Goal: Communication & Community: Answer question/provide support

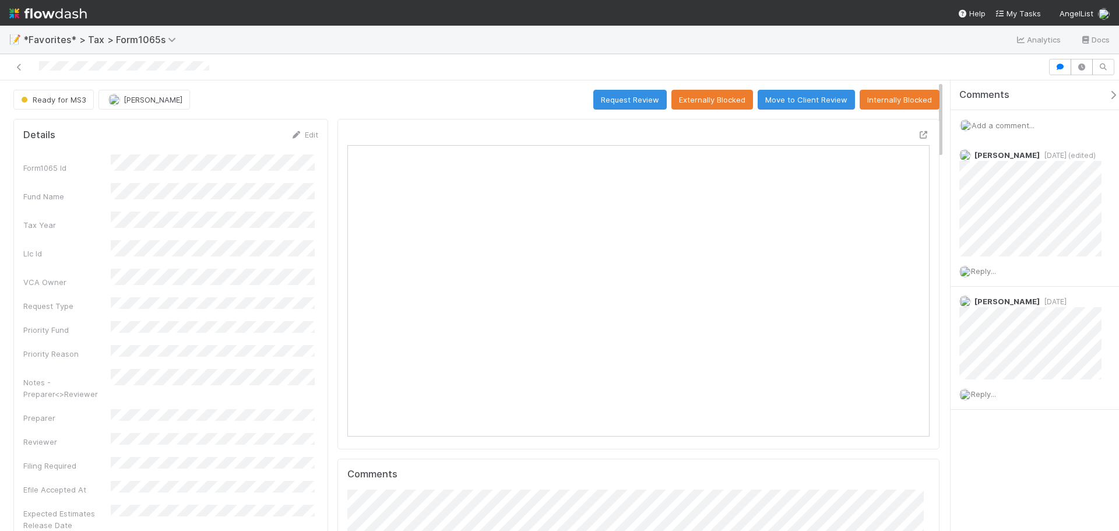
scroll to position [228, 568]
click at [989, 265] on div "Reply..." at bounding box center [1035, 271] width 169 height 29
click at [992, 273] on span "Reply..." at bounding box center [983, 270] width 25 height 9
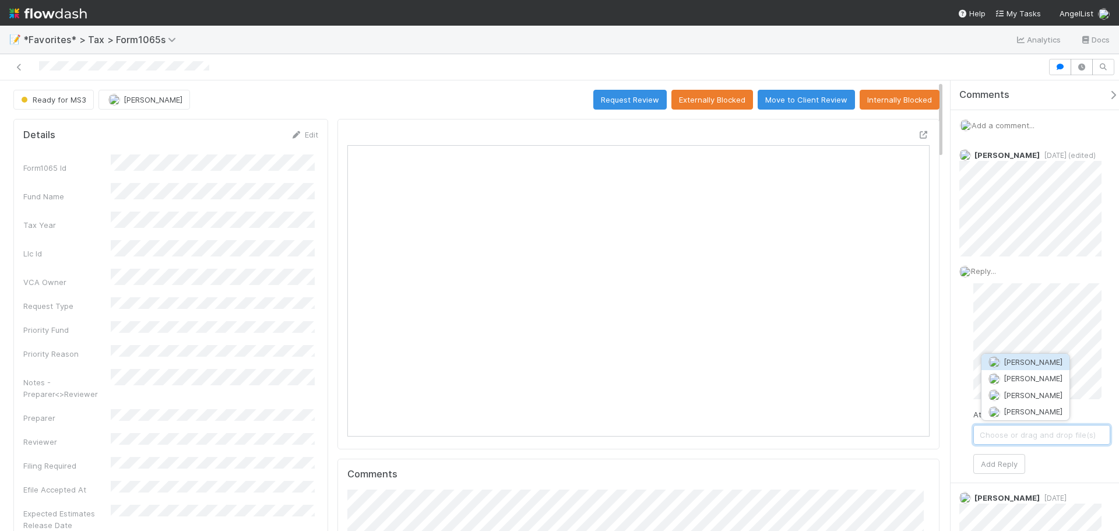
click at [1024, 361] on span "[PERSON_NAME]" at bounding box center [1033, 361] width 59 height 9
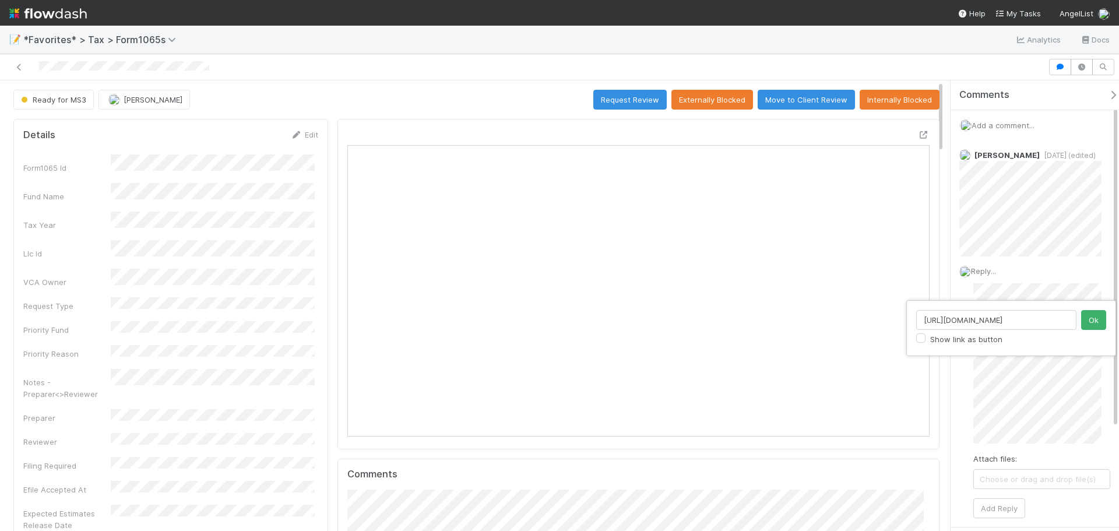
scroll to position [0, 0]
drag, startPoint x: 1071, startPoint y: 324, endPoint x: 915, endPoint y: 312, distance: 156.7
click at [915, 312] on div "https://comptroller.internal.angellist.com/v/customers/f62f19c4f1234601bb0d234c…" at bounding box center [1012, 328] width 210 height 56
click at [1090, 324] on button "Ok" at bounding box center [1094, 320] width 25 height 20
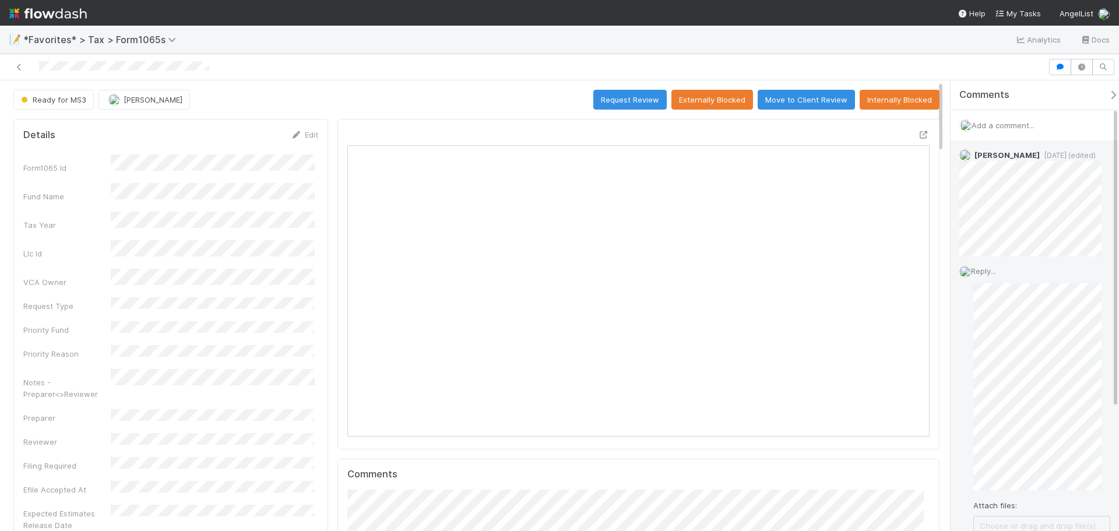
scroll to position [58, 0]
click at [1010, 498] on button "Add Reply" at bounding box center [1000, 497] width 52 height 20
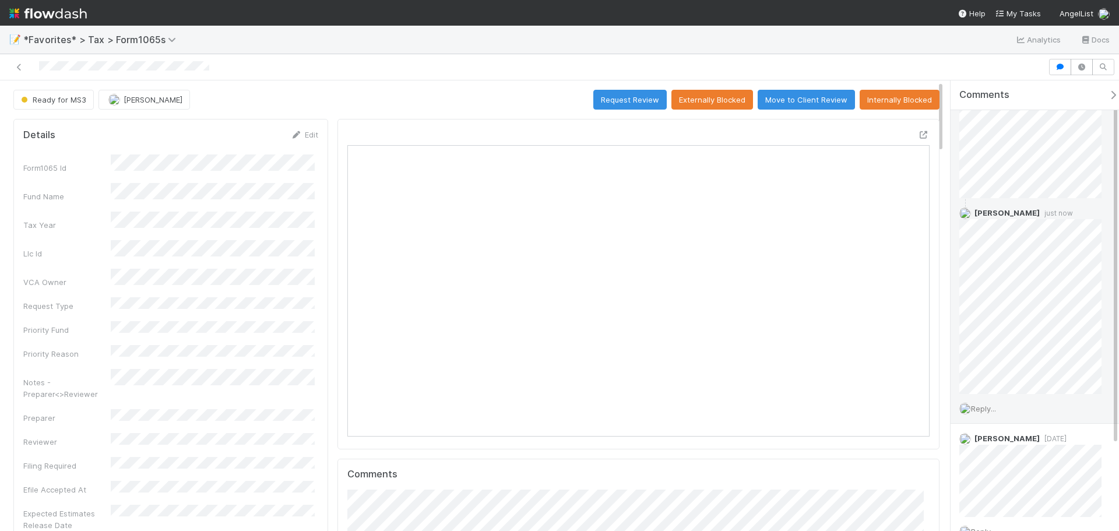
scroll to position [0, 0]
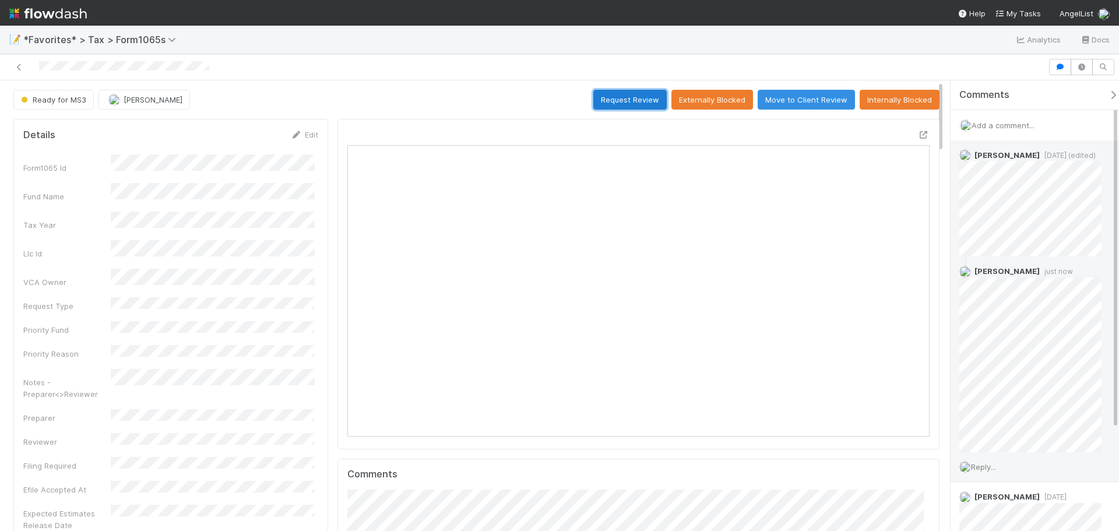
click at [641, 97] on button "Request Review" at bounding box center [630, 100] width 73 height 20
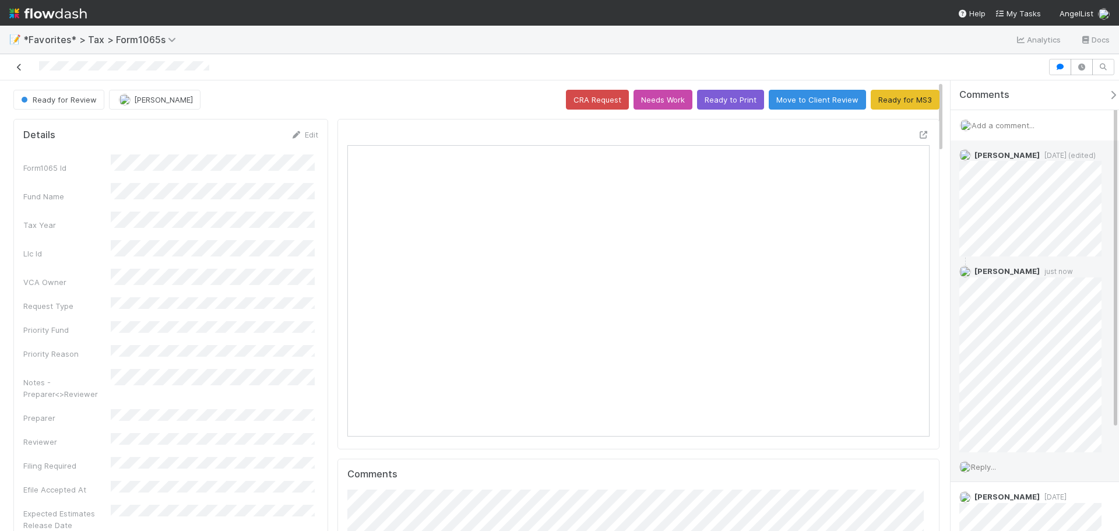
click at [17, 69] on icon at bounding box center [19, 68] width 12 height 8
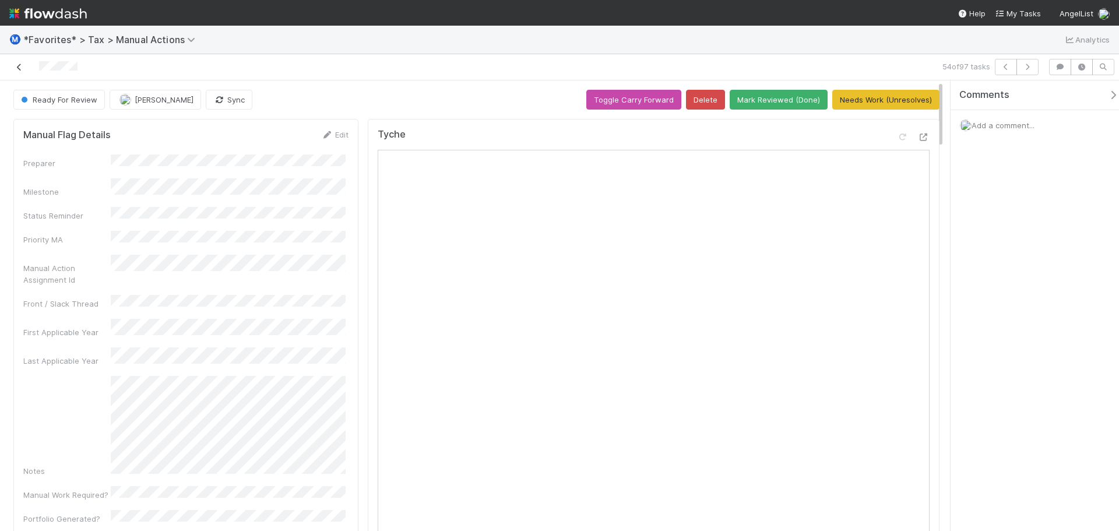
click at [22, 71] on link at bounding box center [19, 67] width 12 height 12
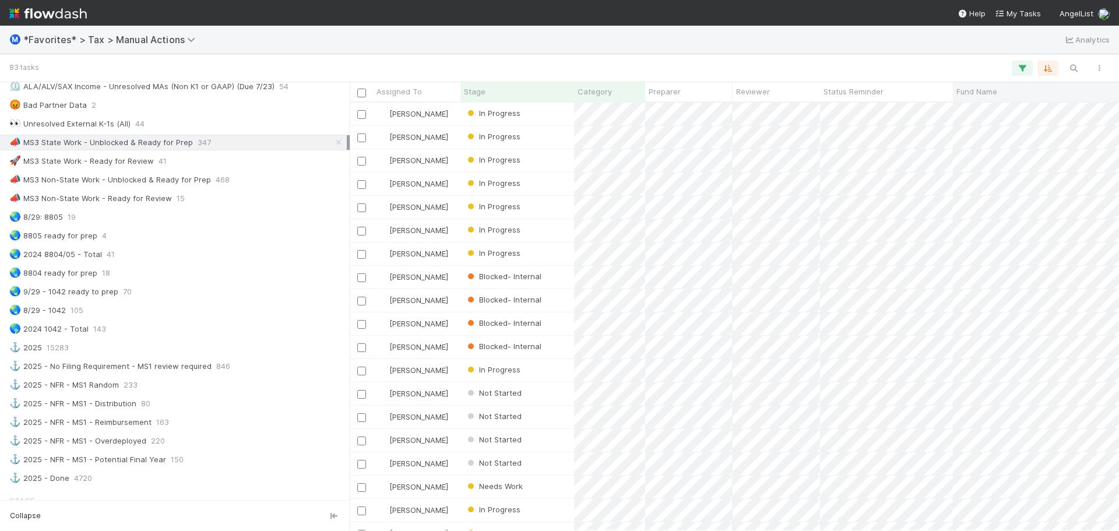
click at [985, 90] on span "Fund Name" at bounding box center [977, 92] width 41 height 12
click at [987, 108] on div "Sort A → Z" at bounding box center [1023, 113] width 133 height 17
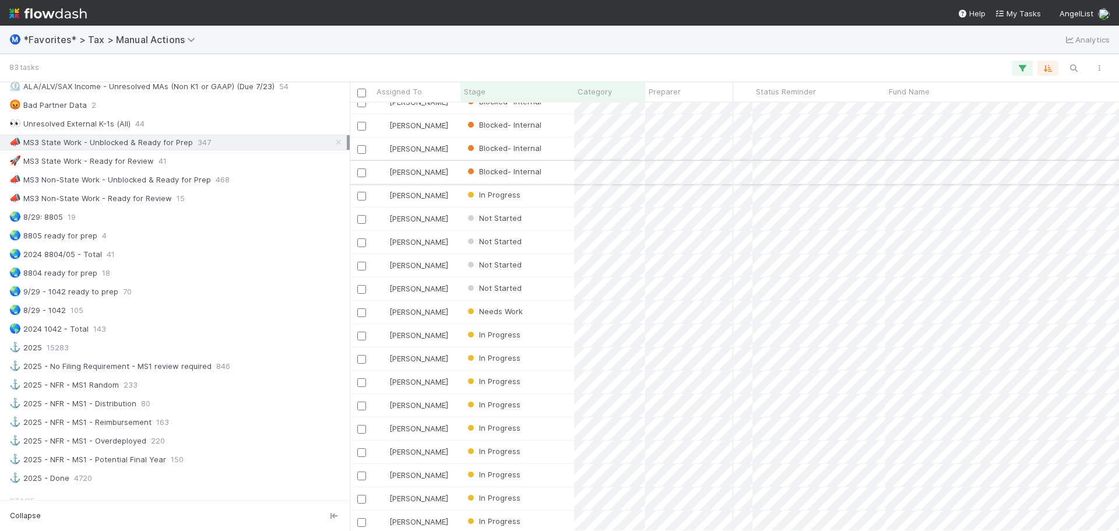
scroll to position [175, 78]
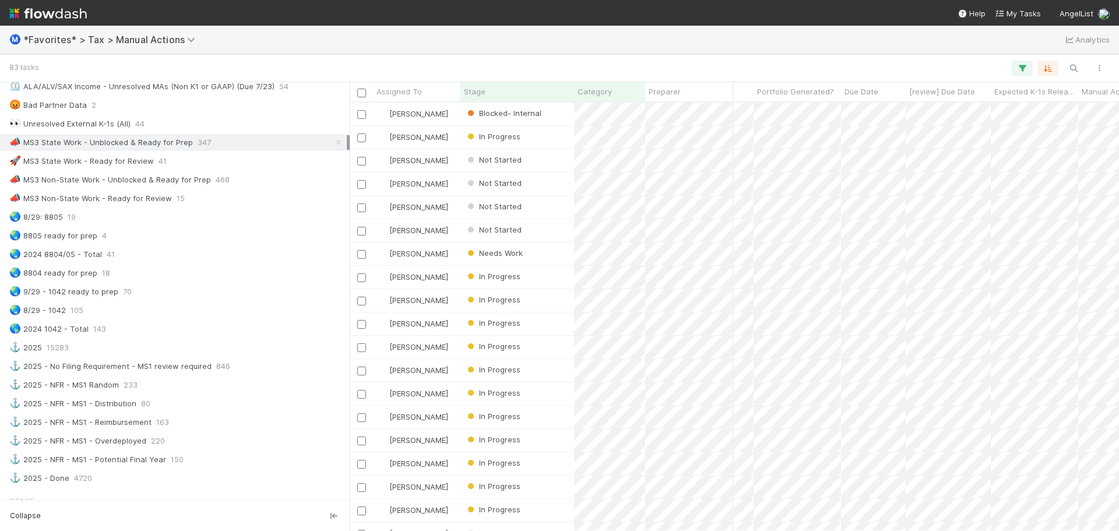
scroll to position [0, 0]
click at [920, 70] on div at bounding box center [575, 68] width 1076 height 15
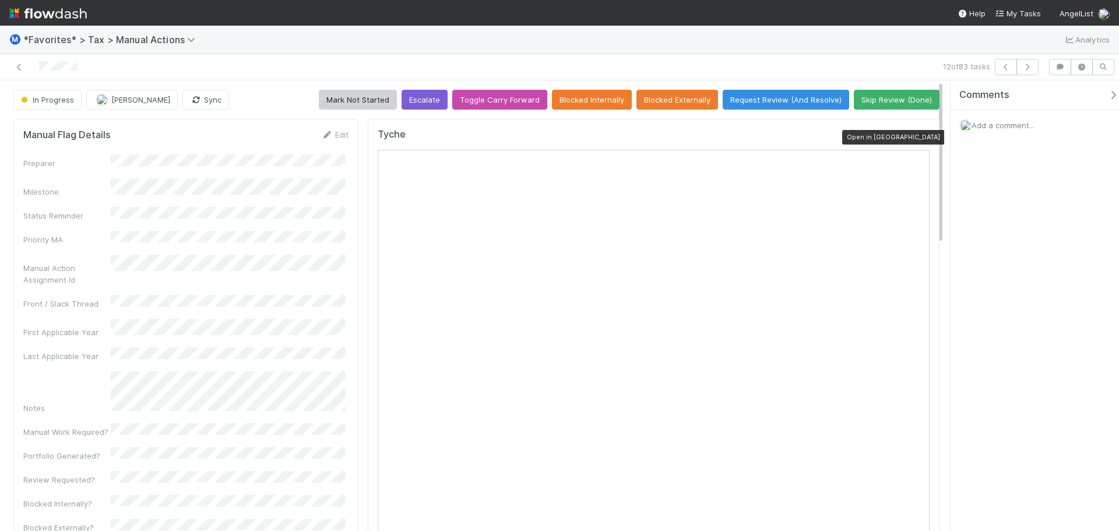
click at [918, 136] on icon at bounding box center [924, 138] width 12 height 8
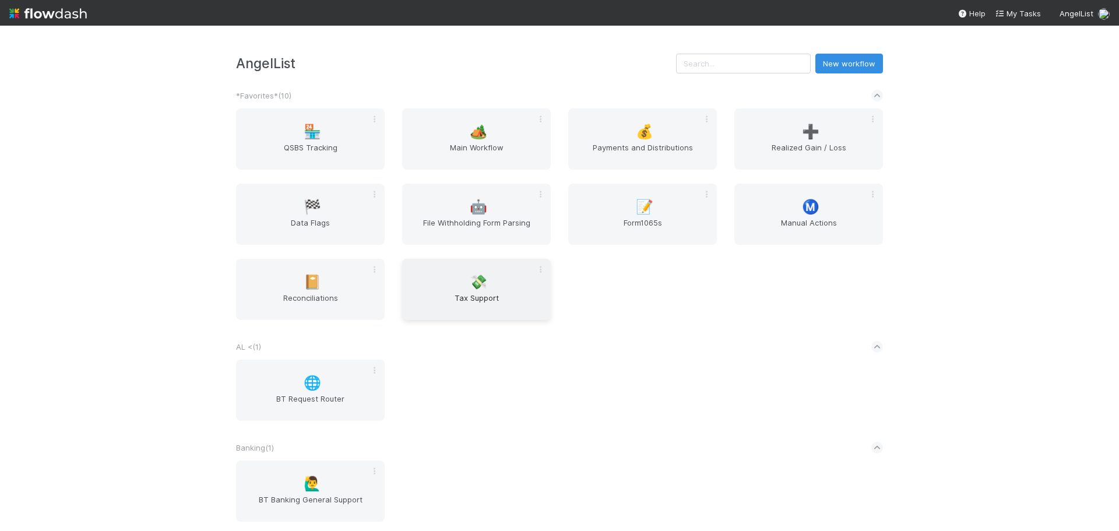
click at [480, 280] on span "💸" at bounding box center [478, 282] width 17 height 15
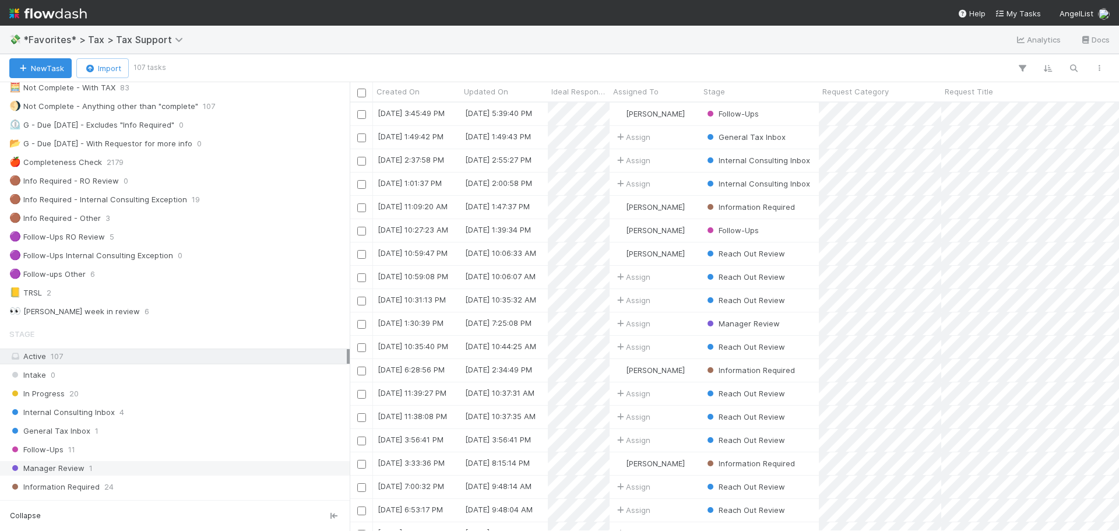
scroll to position [117, 0]
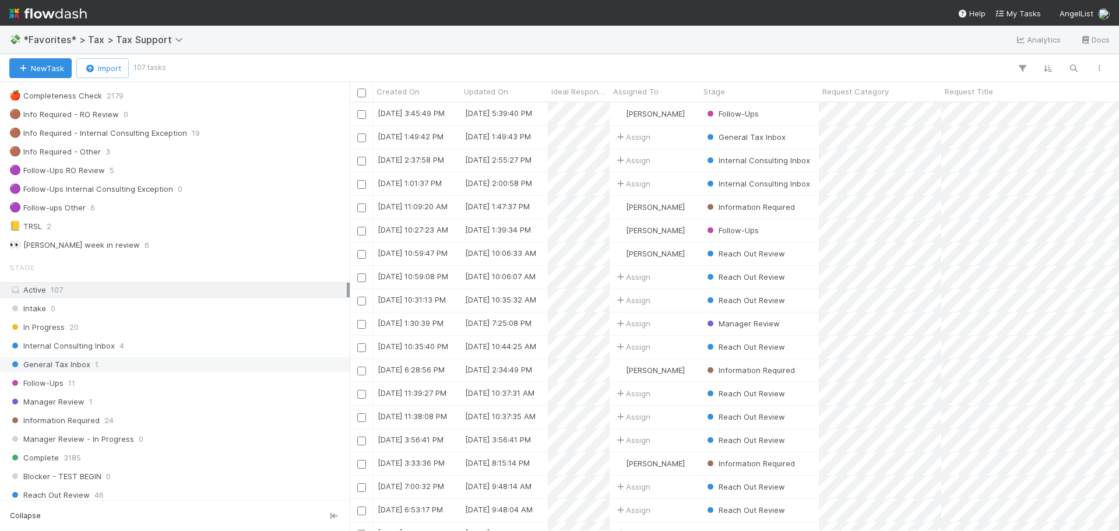
click at [126, 367] on div "General Tax Inbox 1" at bounding box center [178, 364] width 338 height 15
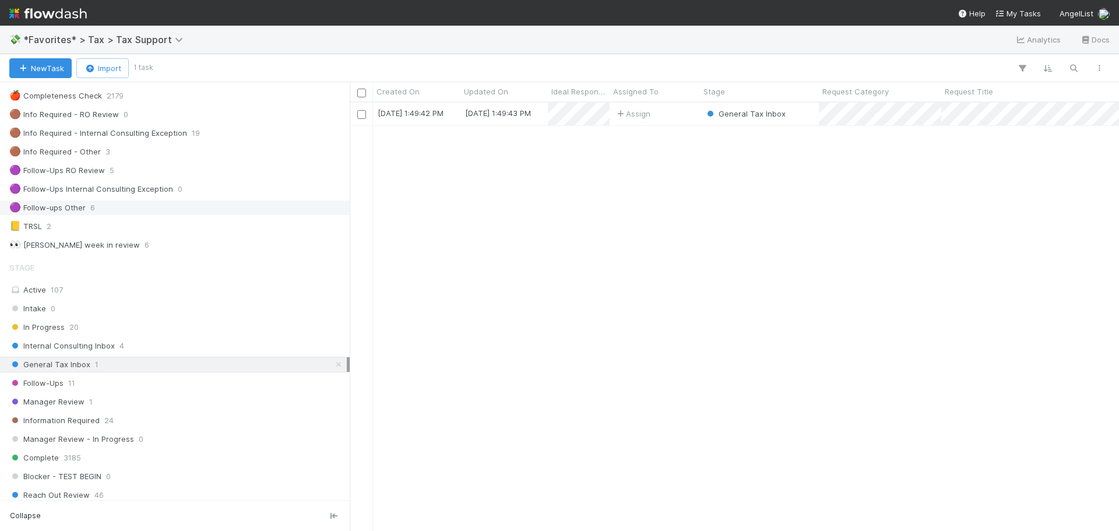
scroll to position [420, 761]
click at [153, 210] on div "🟣 Follow-ups Other 6" at bounding box center [178, 208] width 338 height 15
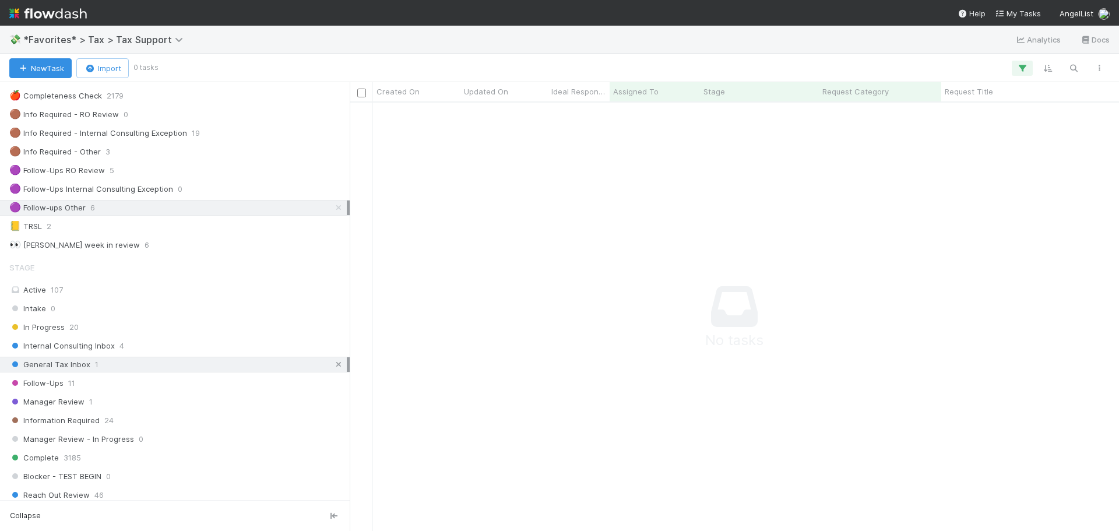
scroll to position [411, 761]
click at [333, 370] on link at bounding box center [339, 364] width 12 height 15
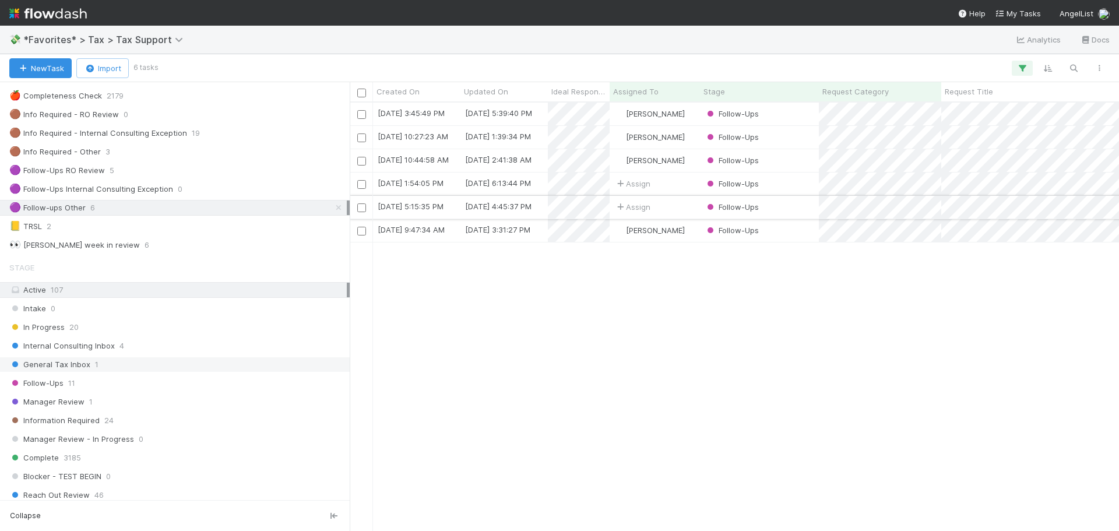
scroll to position [420, 761]
click at [795, 192] on div "Follow-Ups" at bounding box center [759, 184] width 119 height 23
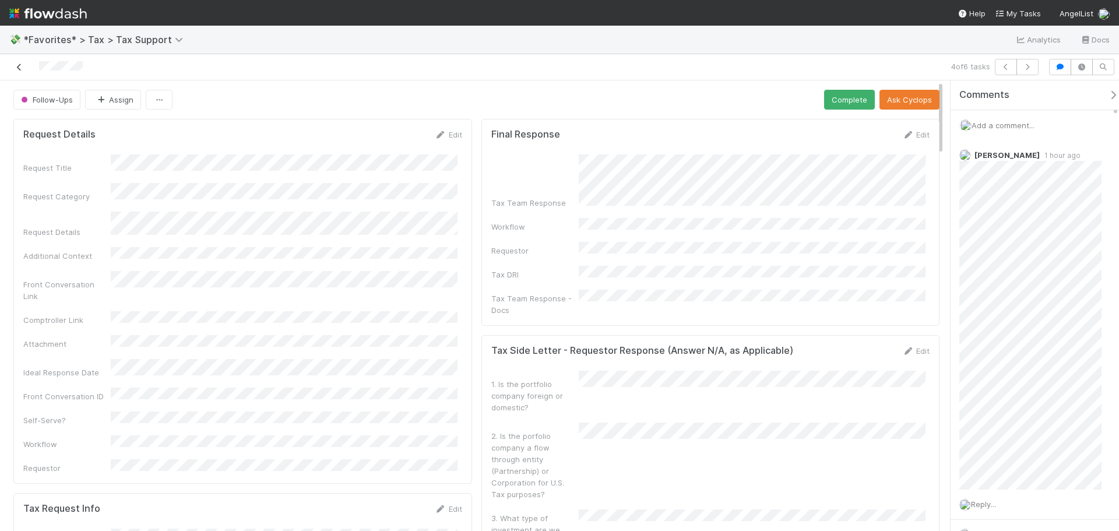
click at [17, 64] on icon at bounding box center [19, 68] width 12 height 8
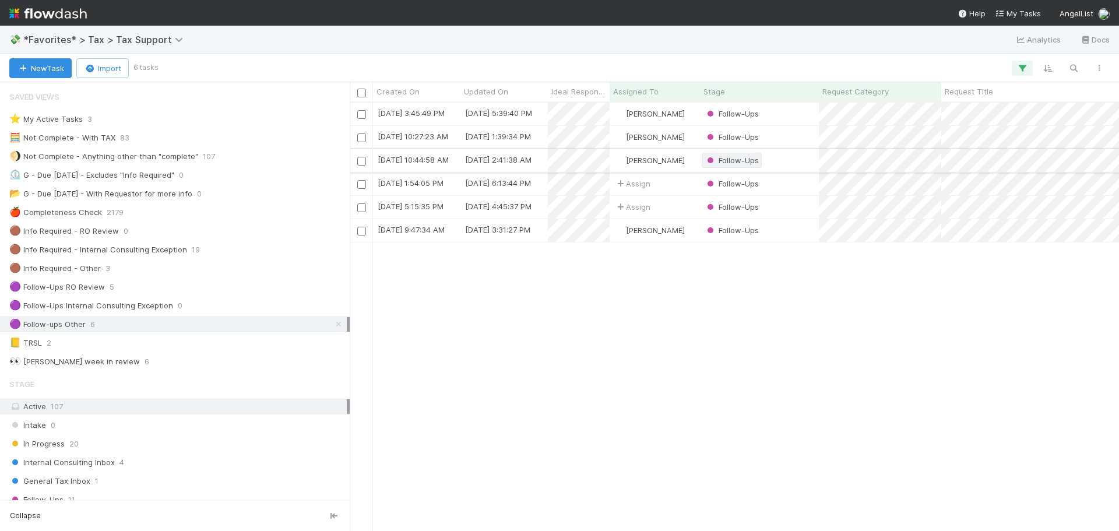
scroll to position [420, 761]
click at [799, 142] on div "Follow-Ups" at bounding box center [759, 137] width 119 height 23
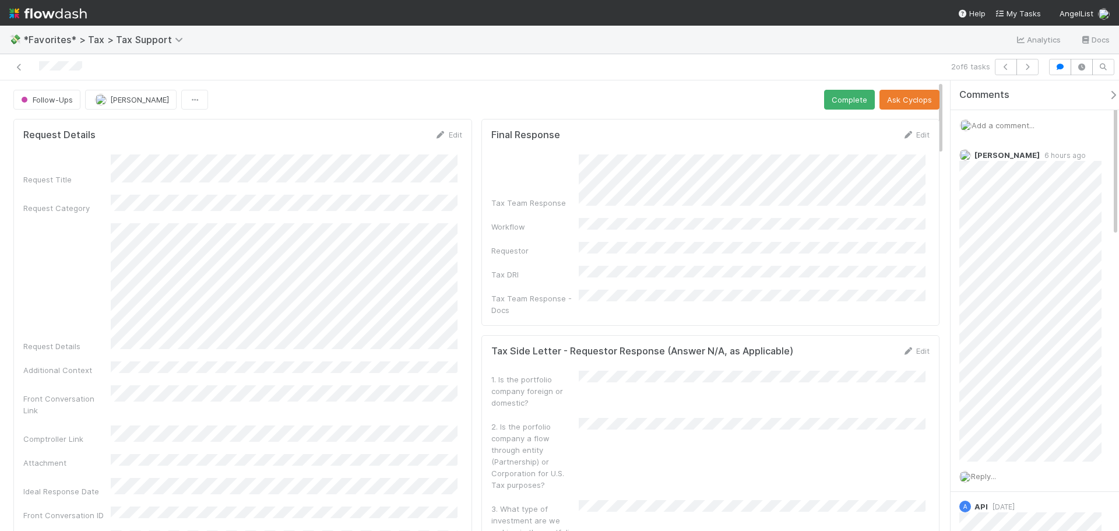
click at [10, 67] on div at bounding box center [266, 67] width 522 height 16
click at [16, 68] on icon at bounding box center [19, 68] width 12 height 8
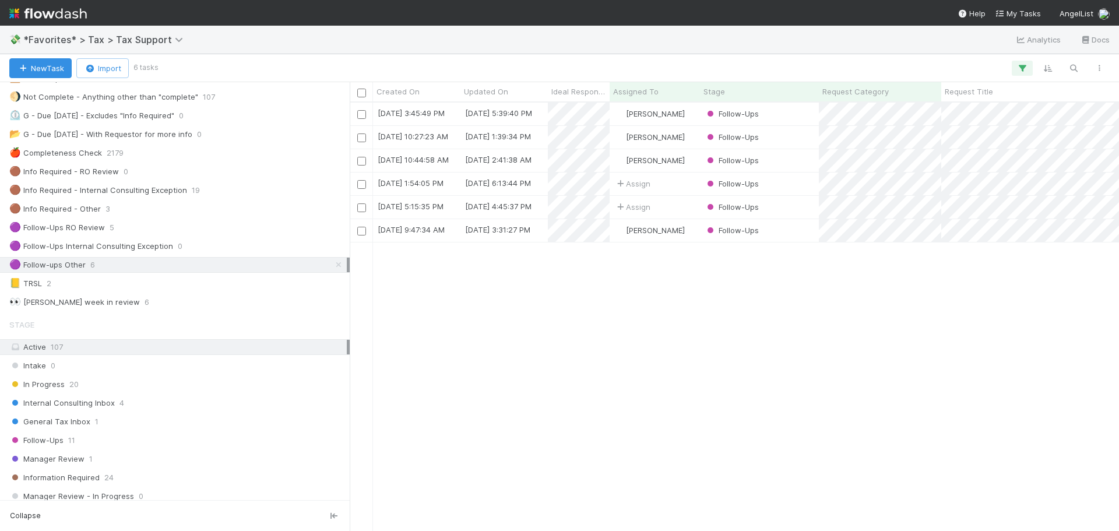
scroll to position [117, 0]
